Goal: Information Seeking & Learning: Learn about a topic

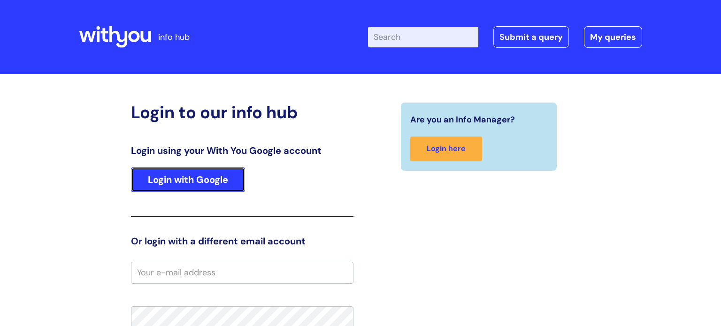
click at [221, 171] on link "Login with Google" at bounding box center [188, 180] width 114 height 24
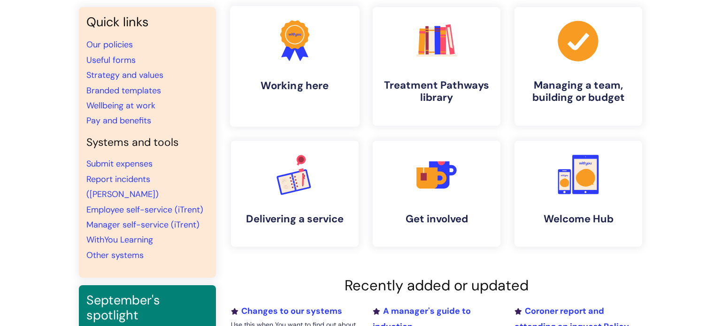
scroll to position [78, 0]
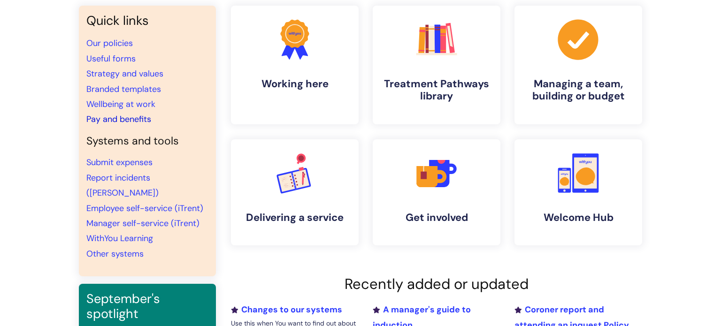
click at [137, 119] on link "Pay and benefits" at bounding box center [118, 119] width 65 height 11
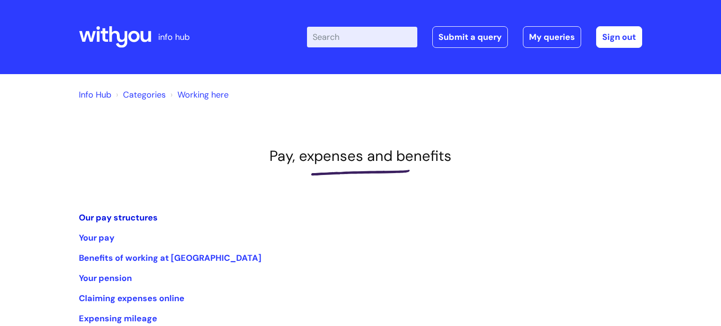
click at [108, 216] on link "Our pay structures" at bounding box center [118, 217] width 79 height 11
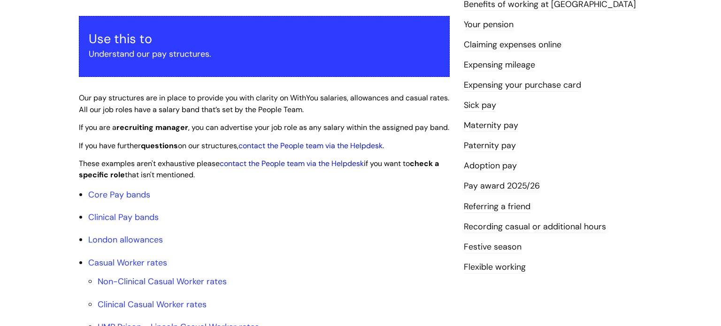
scroll to position [163, 0]
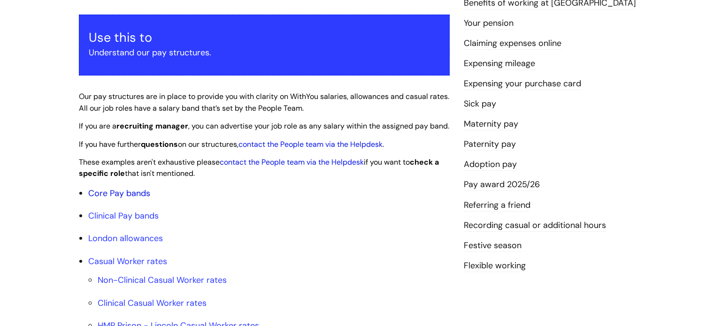
click at [147, 199] on link "Core Pay bands" at bounding box center [119, 193] width 62 height 11
click at [144, 199] on link "Core Pay bands" at bounding box center [119, 193] width 62 height 11
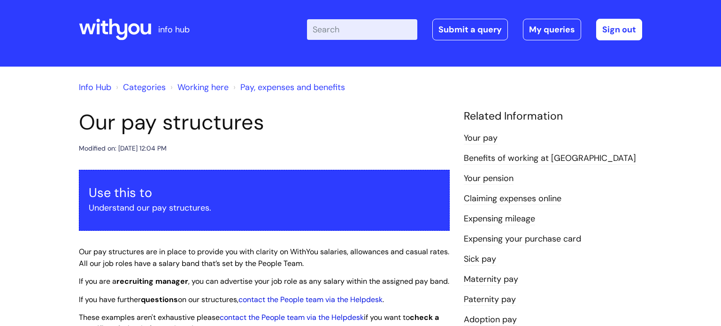
scroll to position [8, 0]
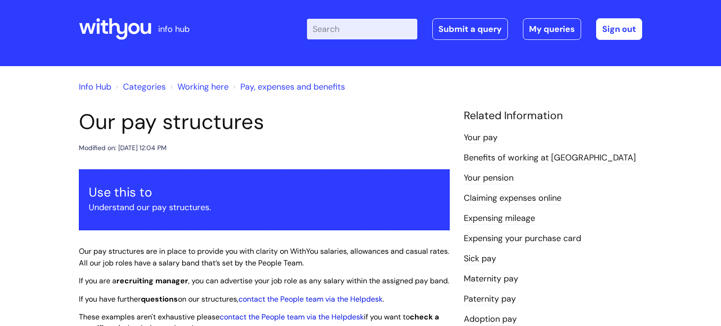
scroll to position [163, 0]
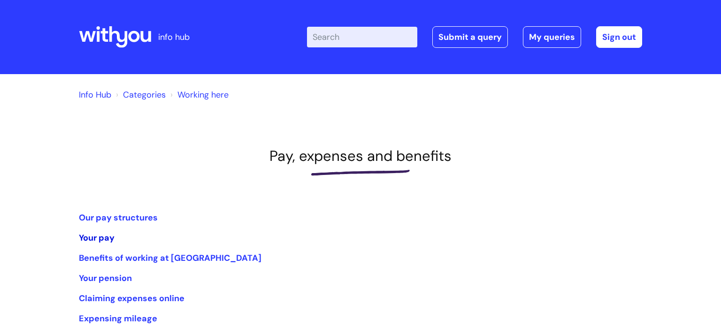
click at [110, 236] on link "Your pay" at bounding box center [97, 237] width 36 height 11
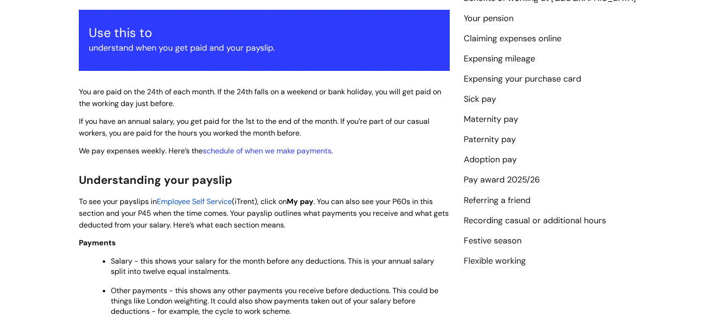
scroll to position [169, 0]
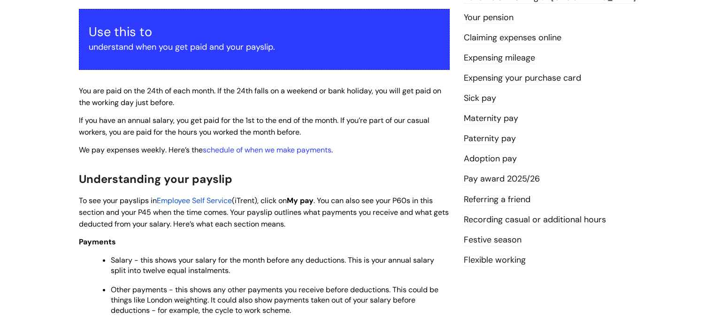
click at [204, 201] on span "Employee Self Service" at bounding box center [194, 201] width 75 height 10
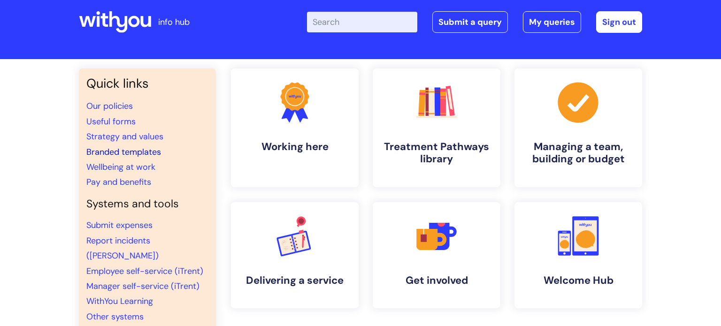
scroll to position [7, 0]
